Goal: Find specific page/section: Find specific page/section

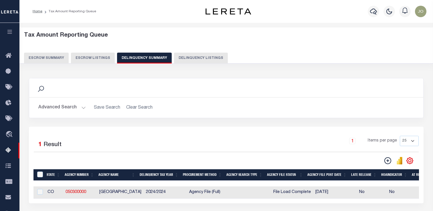
select select
click at [66, 109] on button "Advanced Search" at bounding box center [62, 107] width 48 height 11
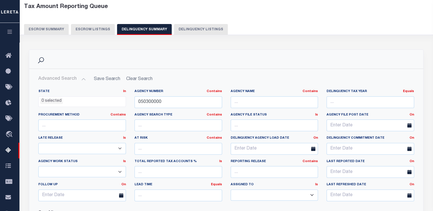
scroll to position [57, 0]
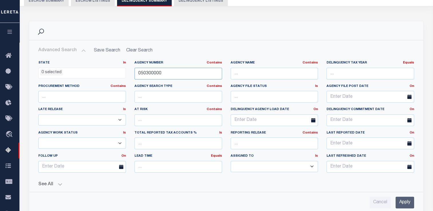
click at [154, 72] on input "050300000" at bounding box center [179, 74] width 88 height 12
click at [163, 74] on input "text" at bounding box center [179, 74] width 88 height 12
click at [206, 2] on button "Delinquency Listings" at bounding box center [201, 0] width 54 height 11
select select
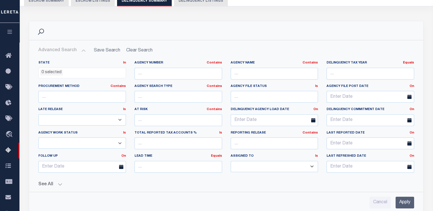
select select "100"
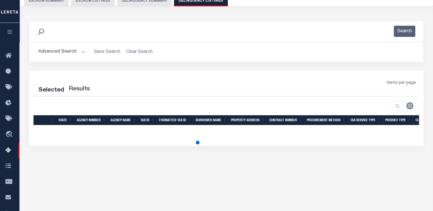
select select "100"
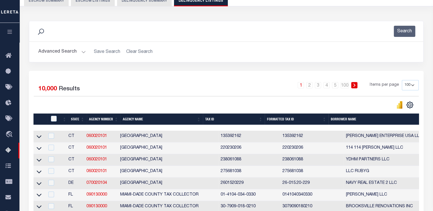
click at [64, 53] on button "Advanced Search" at bounding box center [62, 51] width 48 height 11
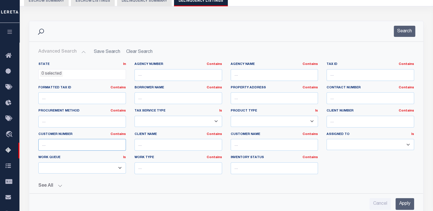
click at [88, 144] on input "text" at bounding box center [82, 145] width 88 height 12
